Goal: Information Seeking & Learning: Learn about a topic

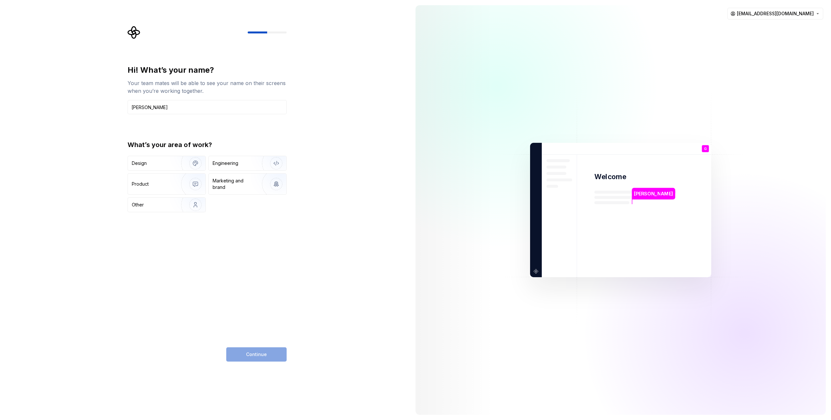
type input "Giuliano"
click at [347, 226] on div "Hi! What’s your name? Your team mates will be able to see your name on their sc…" at bounding box center [205, 210] width 410 height 420
click at [230, 167] on div "Engineering" at bounding box center [248, 163] width 78 height 14
click at [264, 355] on span "Continue" at bounding box center [256, 354] width 21 height 6
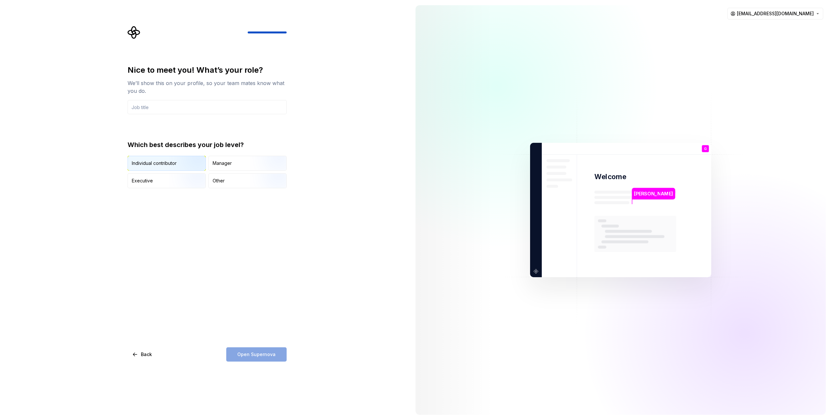
click at [180, 160] on img "button" at bounding box center [190, 172] width 42 height 44
click at [250, 358] on div "Open Supernova" at bounding box center [256, 354] width 60 height 14
click at [181, 109] on input "text" at bounding box center [207, 107] width 159 height 14
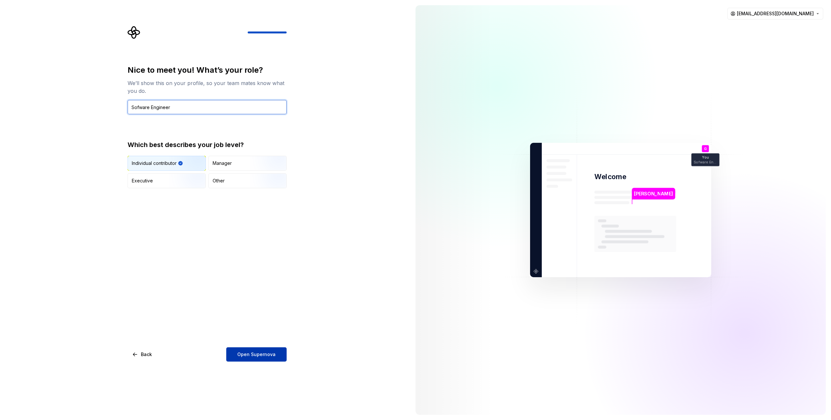
type input "Sofware Engineer"
click at [275, 349] on button "Open Supernova" at bounding box center [256, 354] width 60 height 14
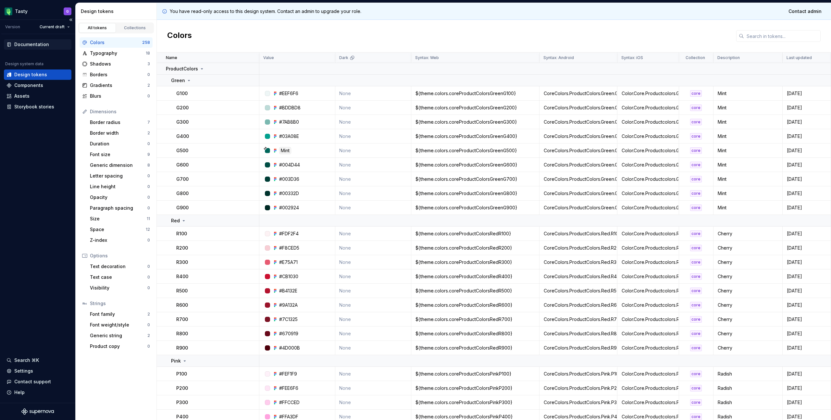
click at [31, 49] on div "Documentation" at bounding box center [38, 44] width 68 height 10
click at [32, 362] on div "Search ⌘K" at bounding box center [26, 360] width 25 height 6
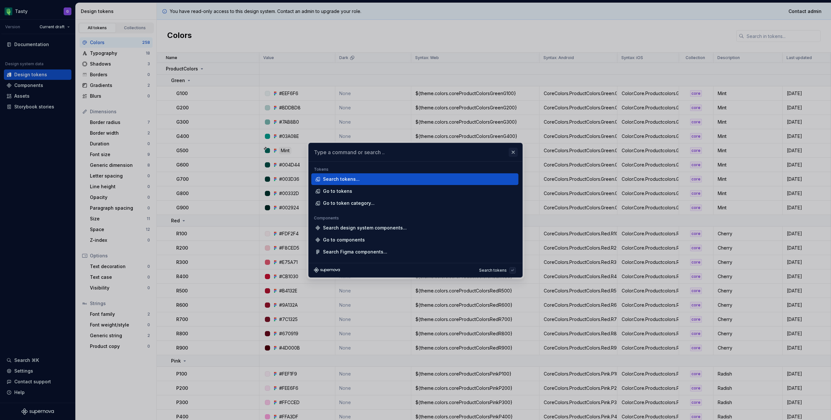
click at [517, 154] on button "button" at bounding box center [513, 152] width 9 height 9
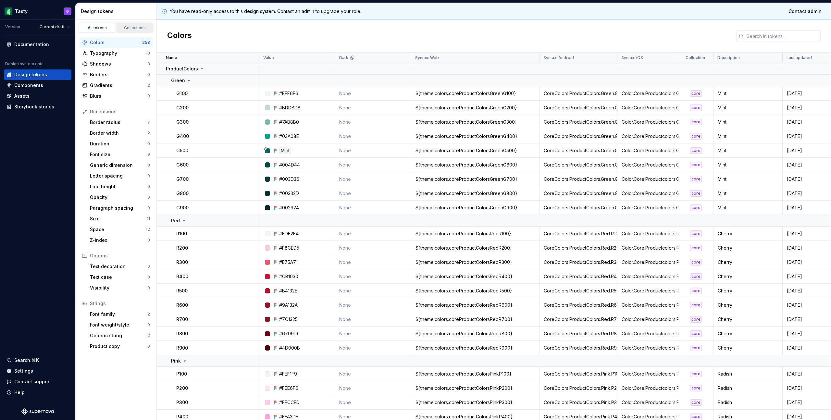
click at [134, 26] on div "Collections" at bounding box center [135, 27] width 32 height 5
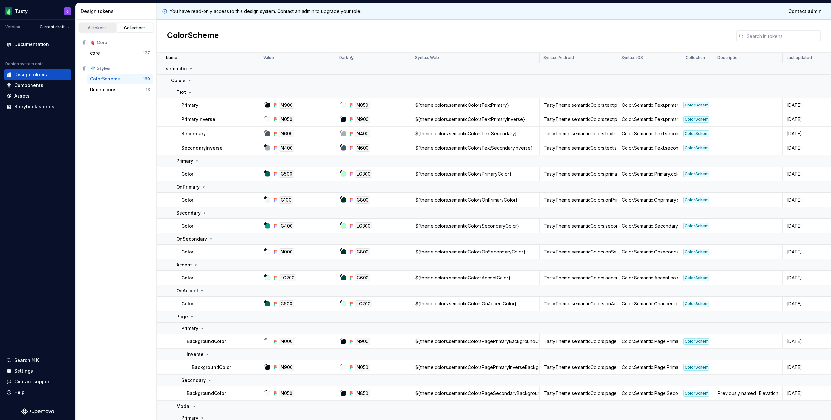
click at [104, 29] on div "All tokens" at bounding box center [97, 27] width 32 height 5
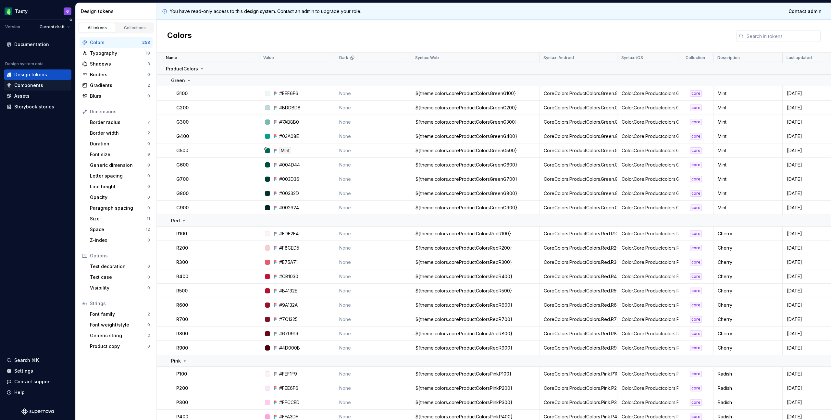
click at [36, 85] on div "Components" at bounding box center [28, 85] width 29 height 6
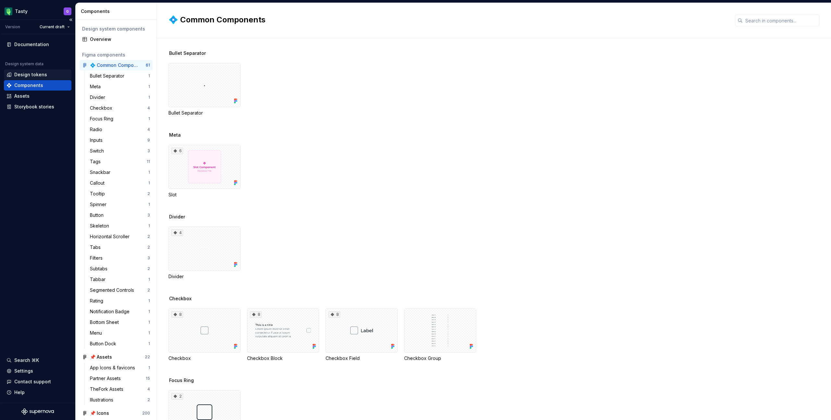
click at [39, 73] on div "Design tokens" at bounding box center [30, 74] width 33 height 6
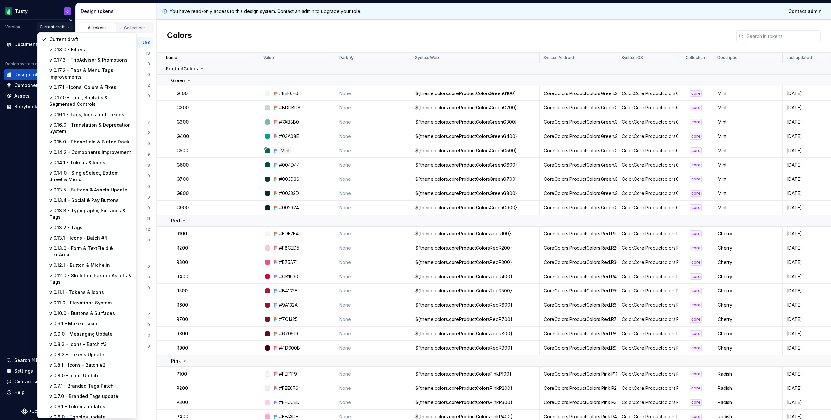
click at [52, 27] on html "Tasty G Version Current draft Documentation Design system data Design tokens Co…" at bounding box center [415, 210] width 831 height 420
click at [65, 51] on div "v 0.18.0 - Filters" at bounding box center [90, 49] width 83 height 6
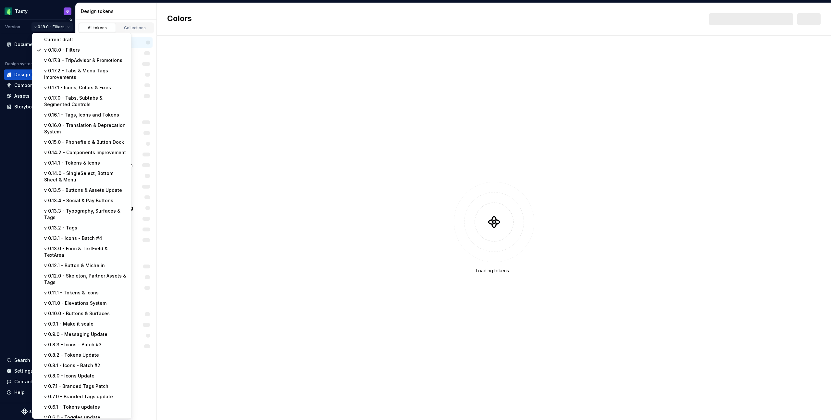
click at [60, 28] on html "Tasty G Version v 0.18.0 - Filters Documentation Design system data Design toke…" at bounding box center [415, 210] width 831 height 420
click at [57, 41] on div "Current draft" at bounding box center [85, 39] width 83 height 6
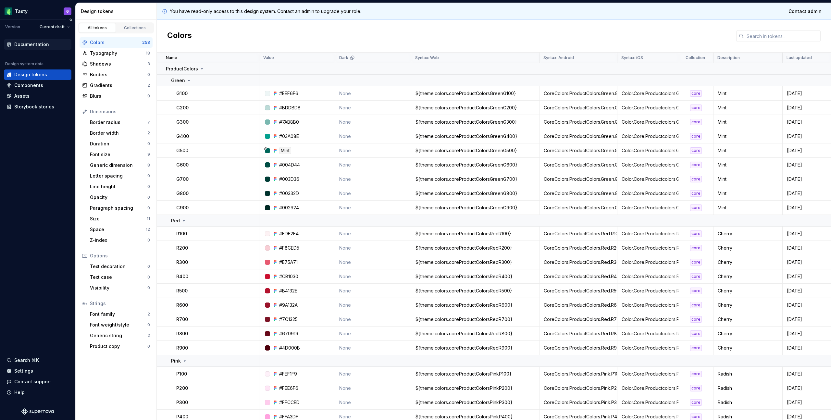
click at [39, 45] on div "Documentation" at bounding box center [31, 44] width 35 height 6
